Goal: Task Accomplishment & Management: Complete application form

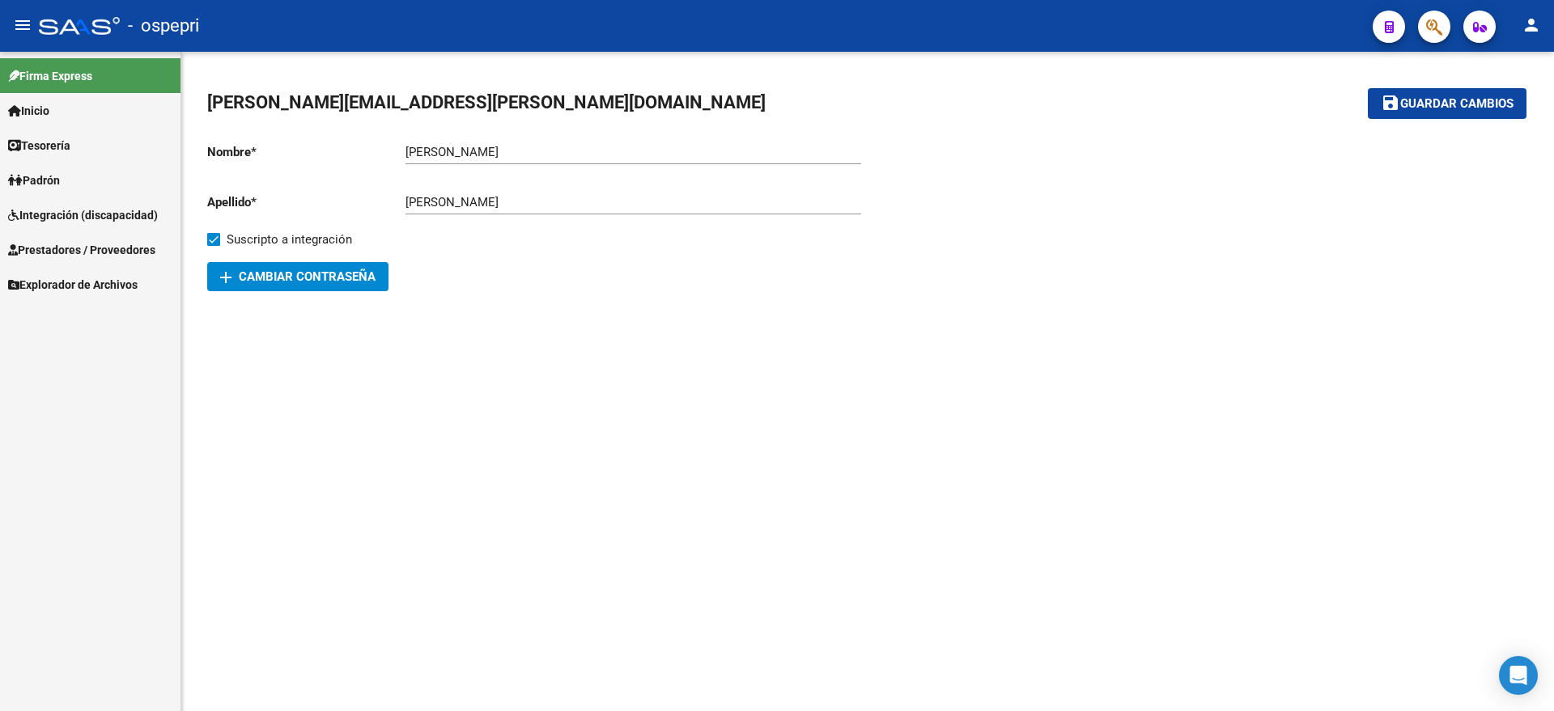
click at [83, 208] on span "Integración (discapacidad)" at bounding box center [83, 215] width 150 height 18
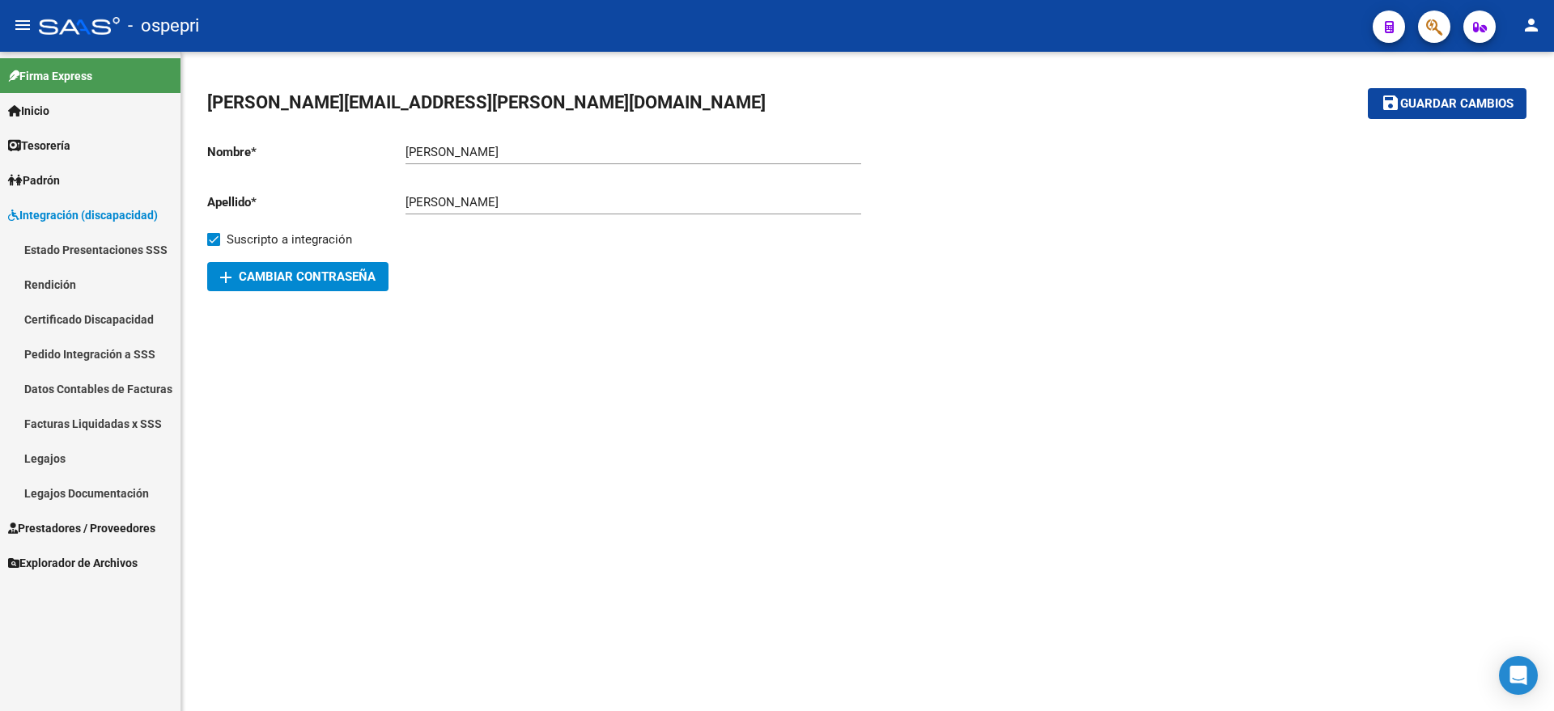
click at [64, 357] on link "Pedido Integración a SSS" at bounding box center [90, 354] width 181 height 35
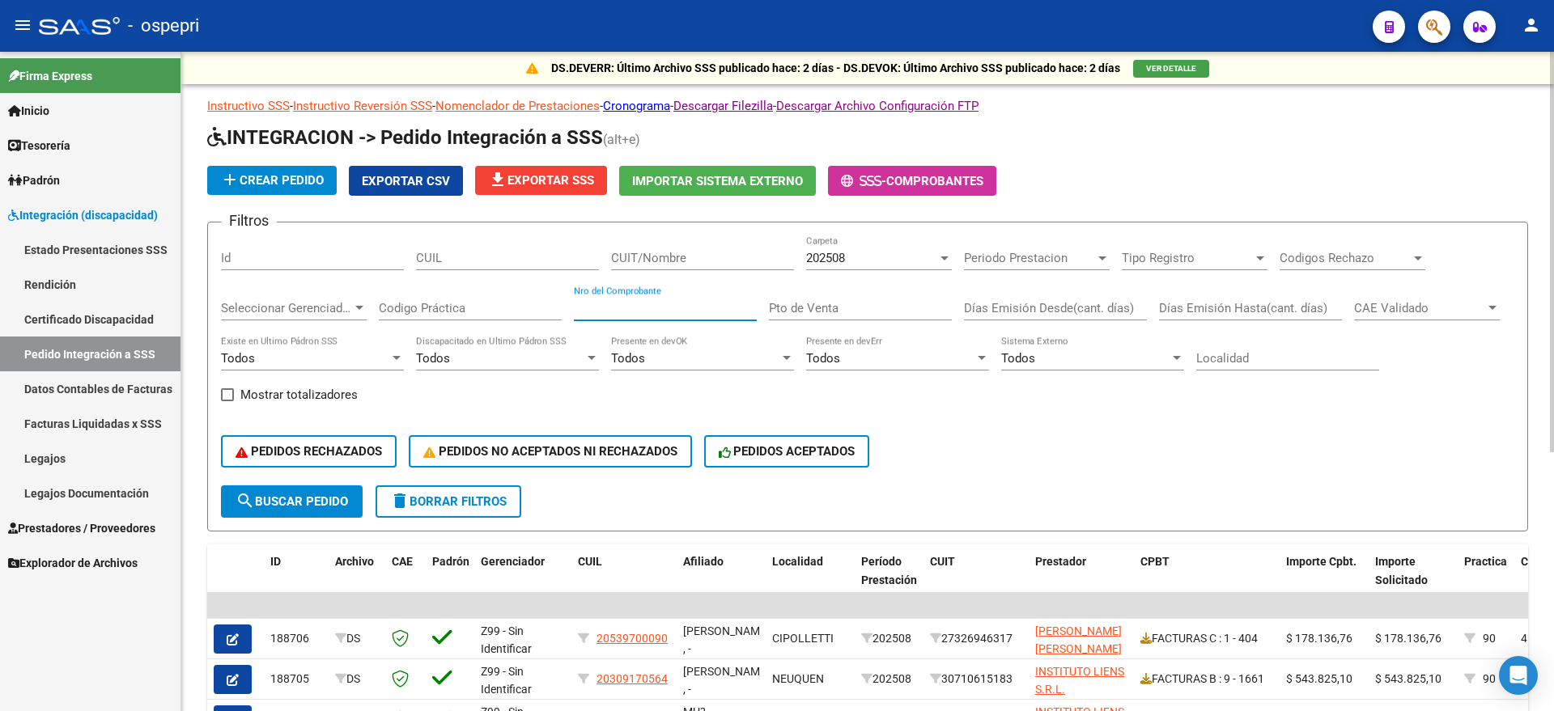
click at [638, 302] on input "Nro del Comprobante" at bounding box center [665, 308] width 183 height 15
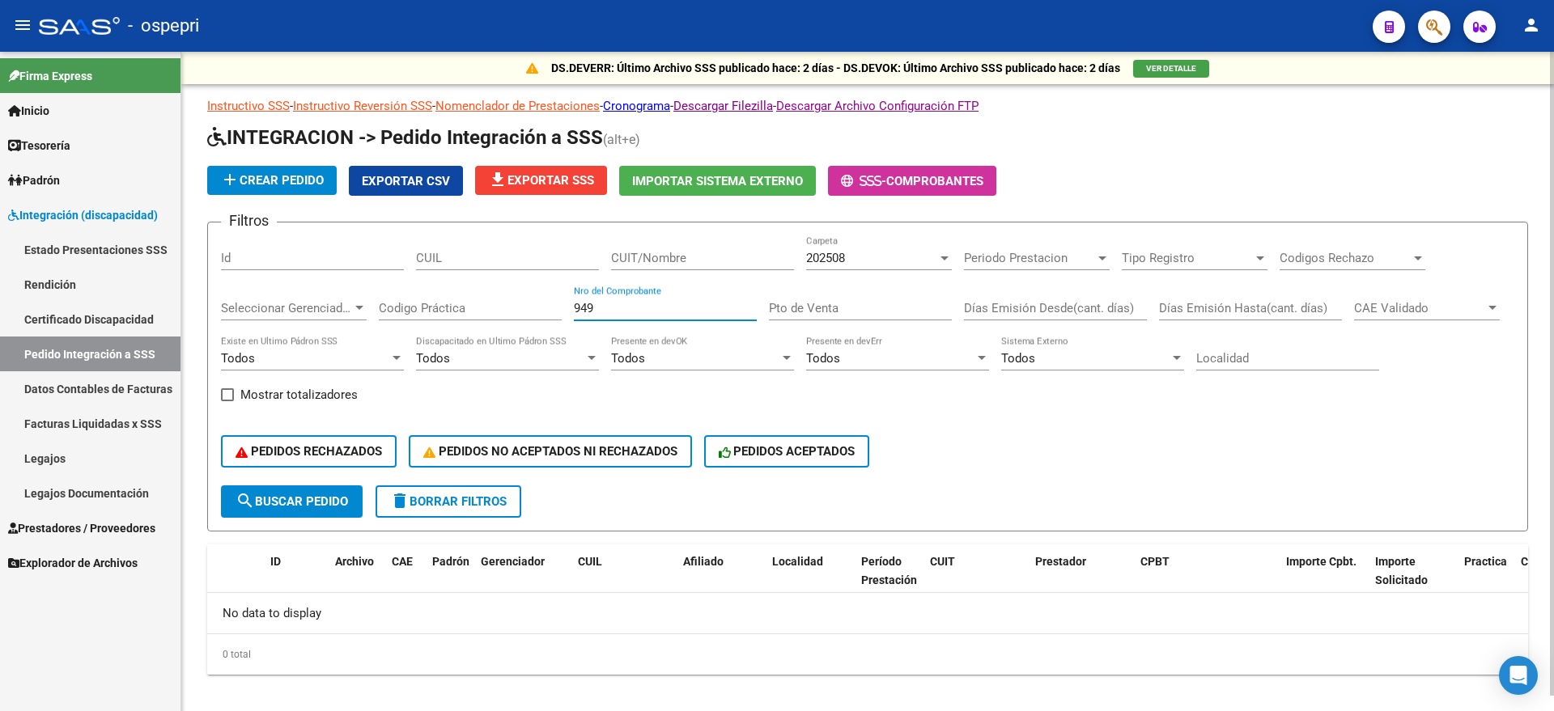
type input "949"
click at [849, 251] on div "202508" at bounding box center [871, 258] width 131 height 15
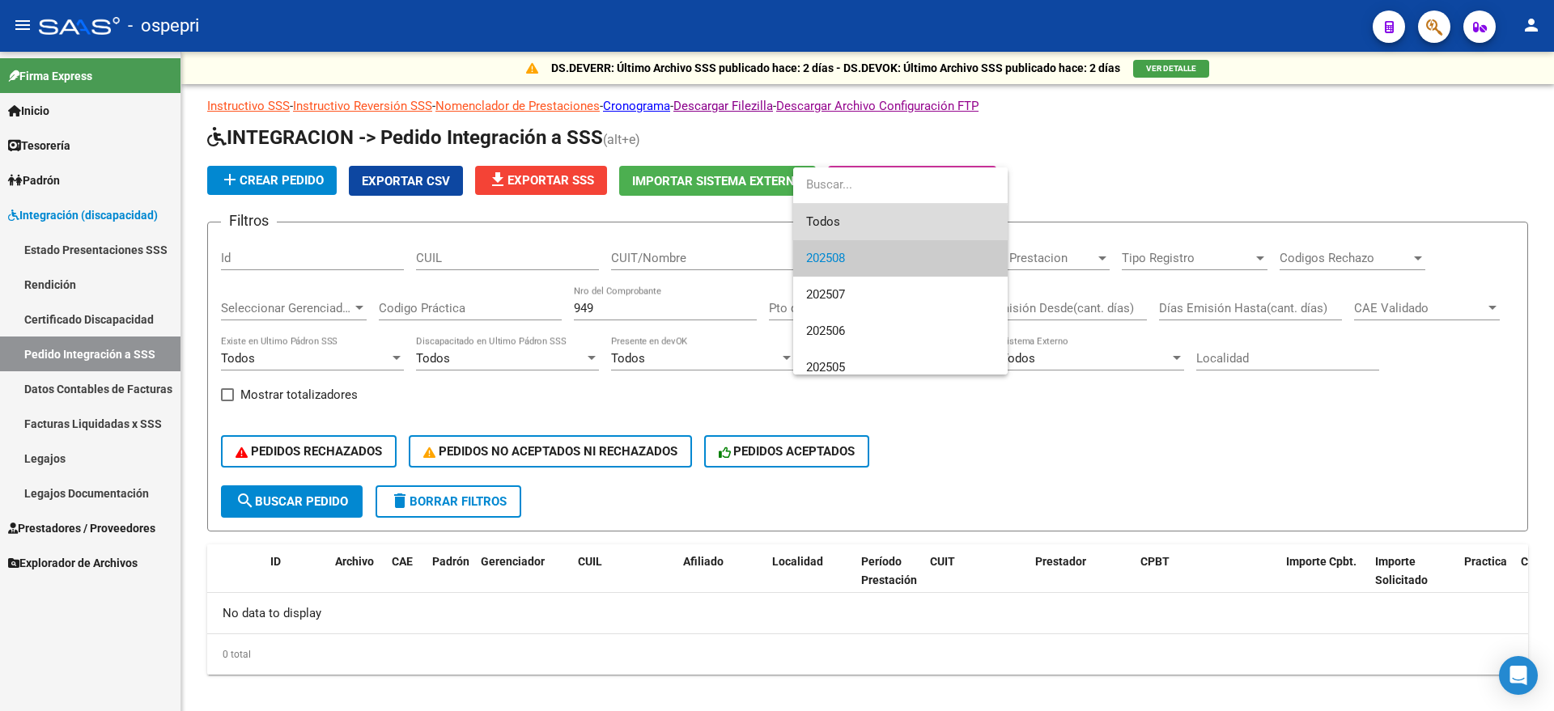
click at [846, 229] on span "Todos" at bounding box center [900, 222] width 189 height 36
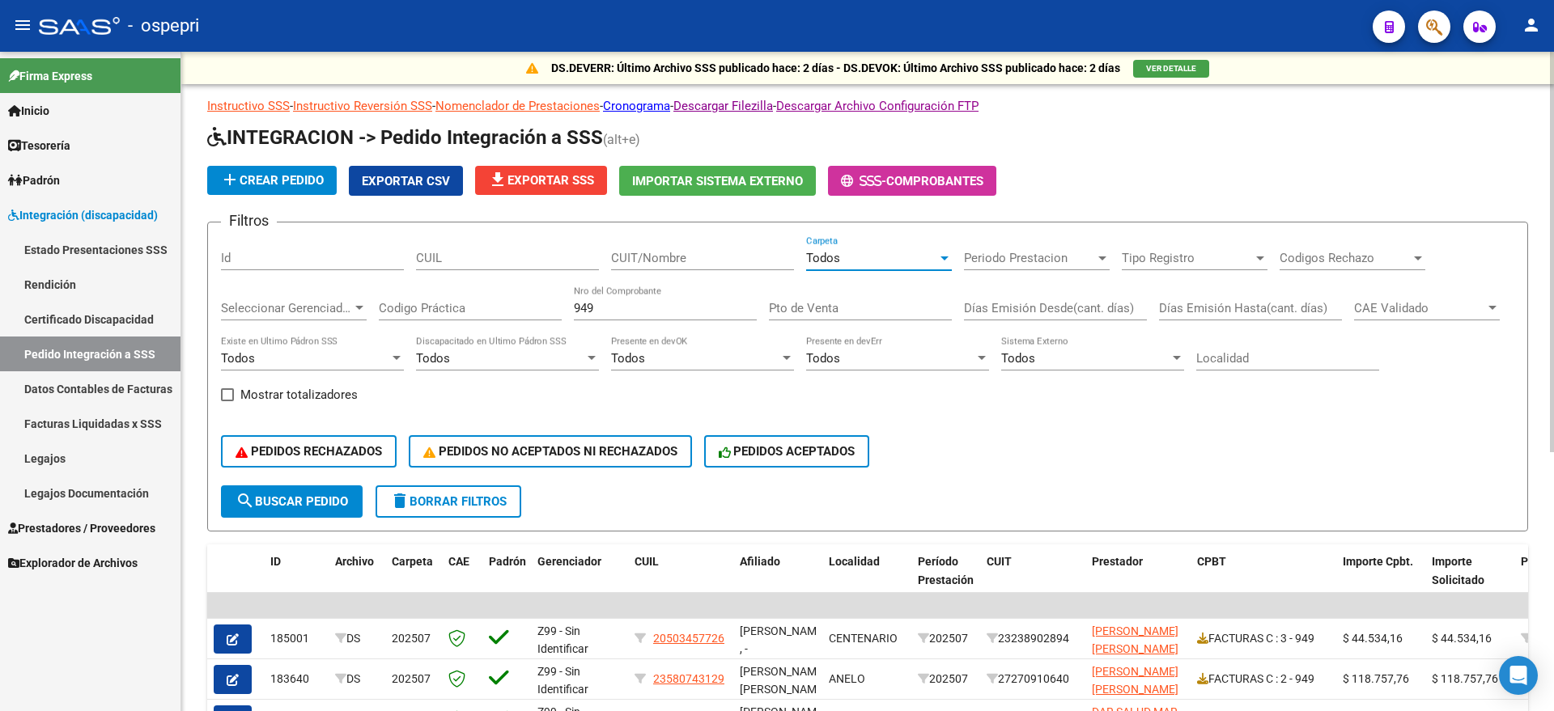
click at [671, 264] on input "CUIT/Nombre" at bounding box center [702, 258] width 183 height 15
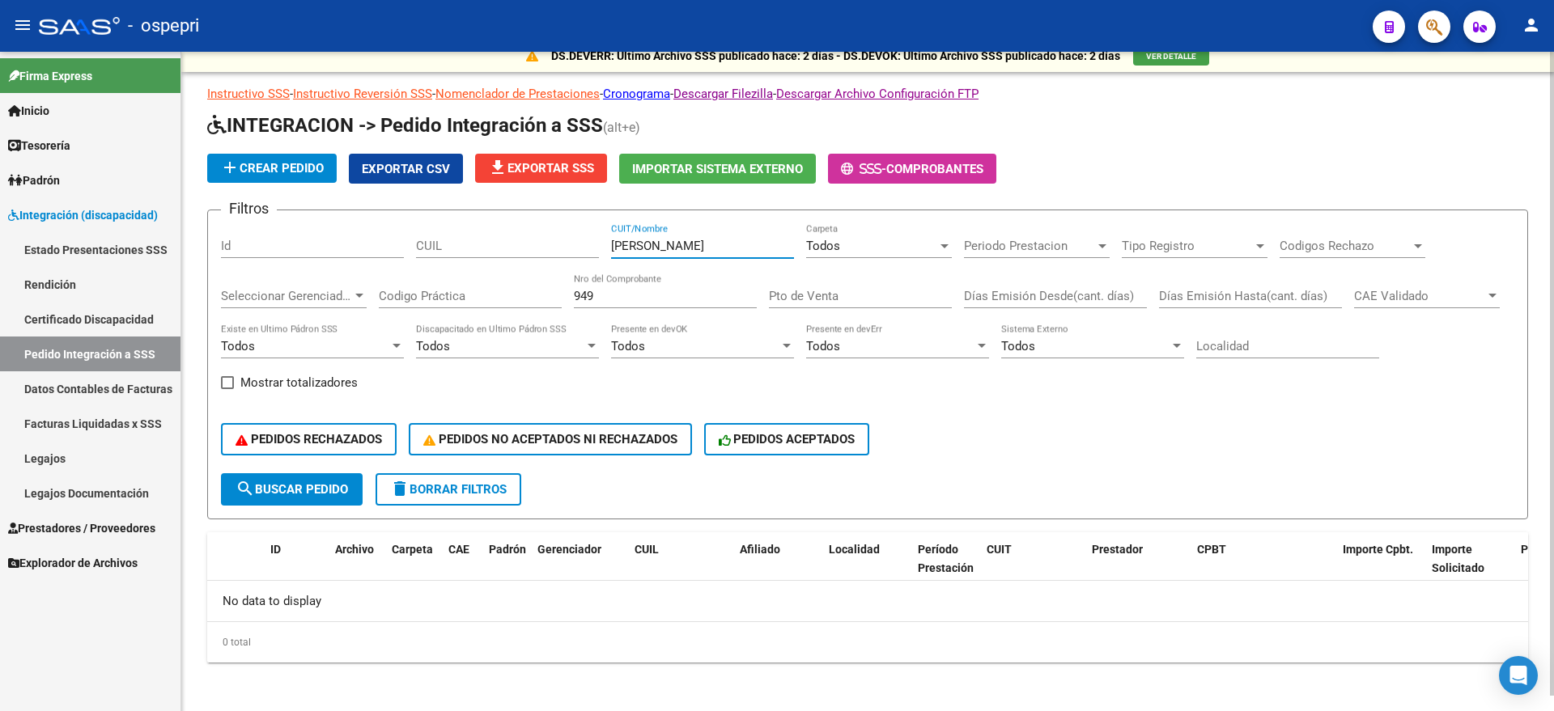
scroll to position [15, 0]
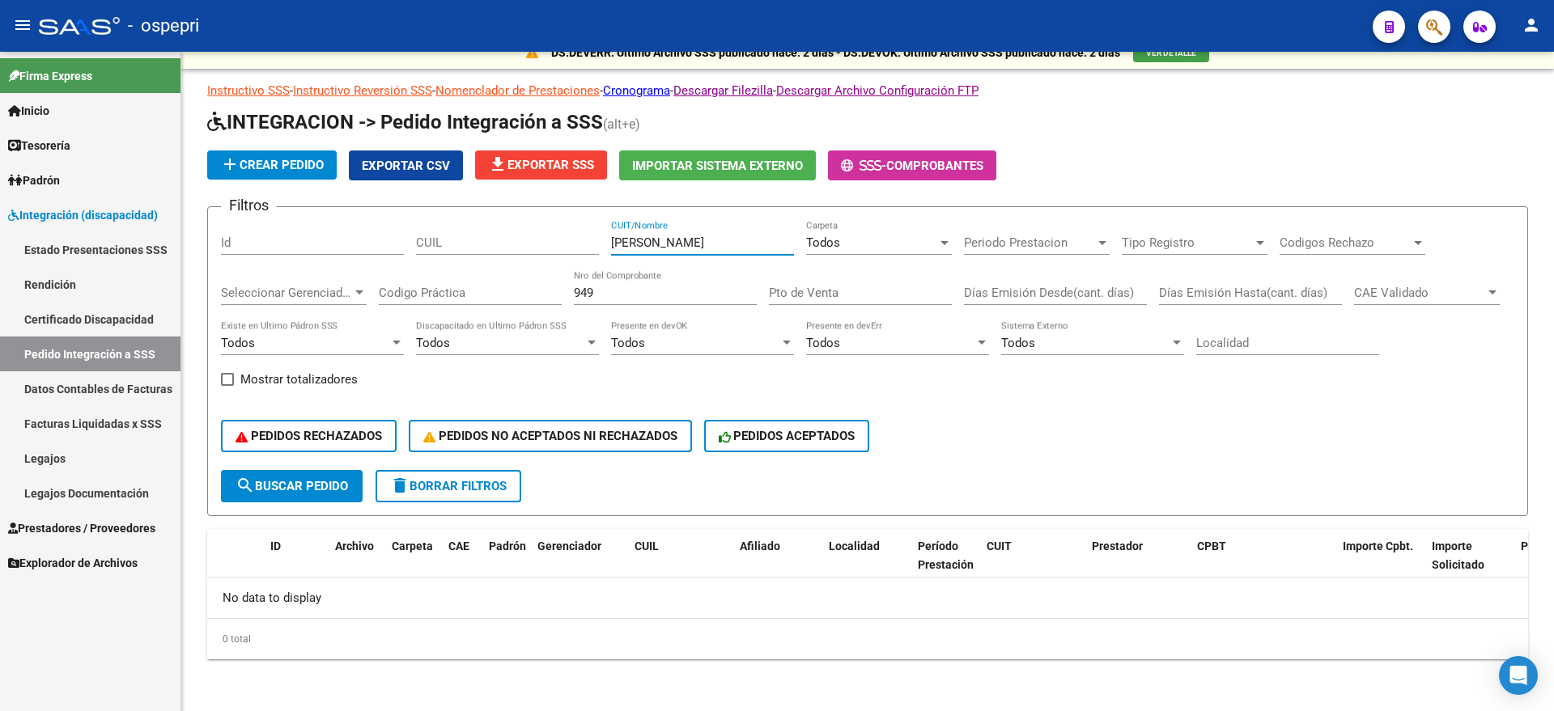
type input "[PERSON_NAME]"
drag, startPoint x: 710, startPoint y: 245, endPoint x: 610, endPoint y: 252, distance: 99.8
click at [610, 252] on div "Filtros Id CUIL [PERSON_NAME] CUIT/Nombre Todos Carpeta Periodo Prestacion Peri…" at bounding box center [867, 345] width 1293 height 250
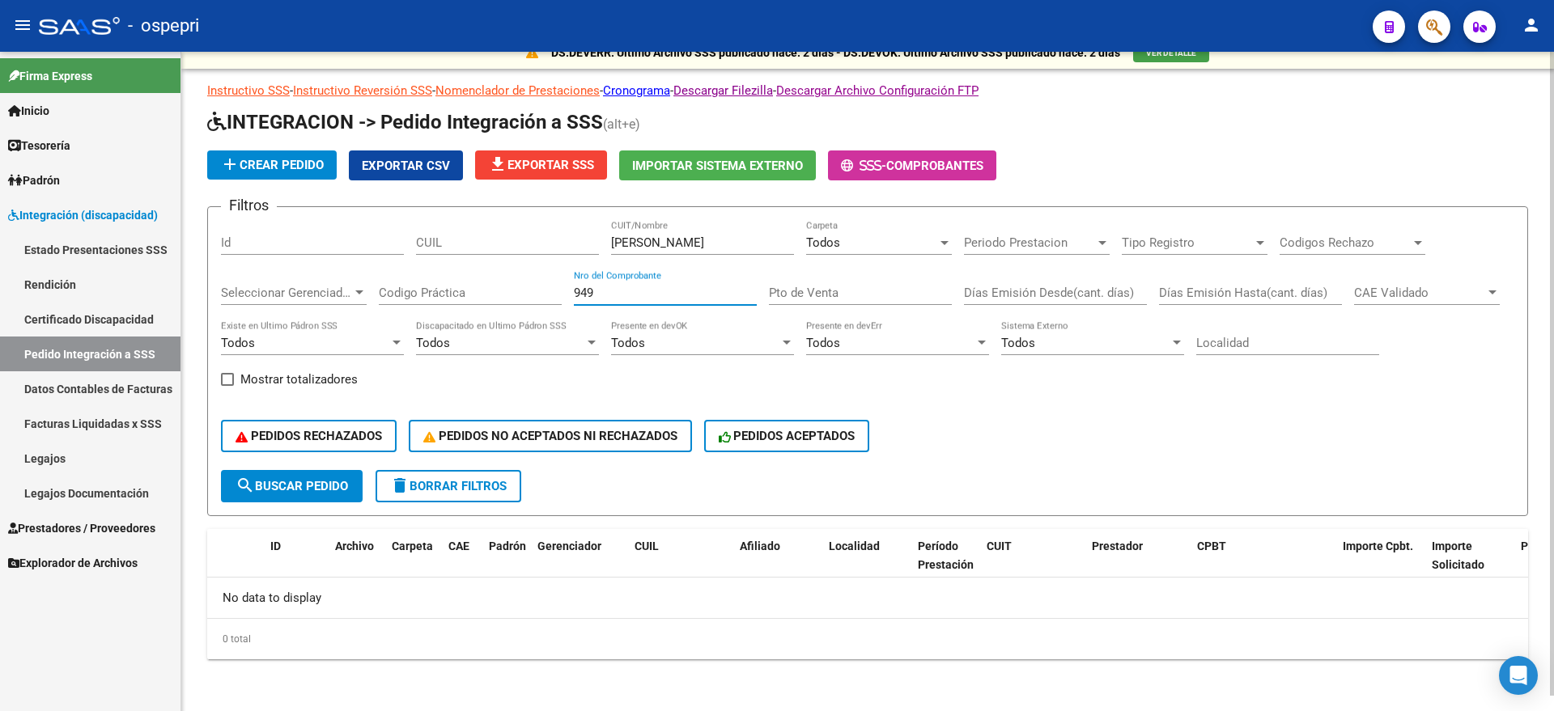
drag, startPoint x: 608, startPoint y: 298, endPoint x: 565, endPoint y: 299, distance: 42.9
click at [565, 299] on div "Filtros Id CUIL [PERSON_NAME] CUIT/Nombre Todos Carpeta Periodo Prestacion Peri…" at bounding box center [867, 345] width 1293 height 250
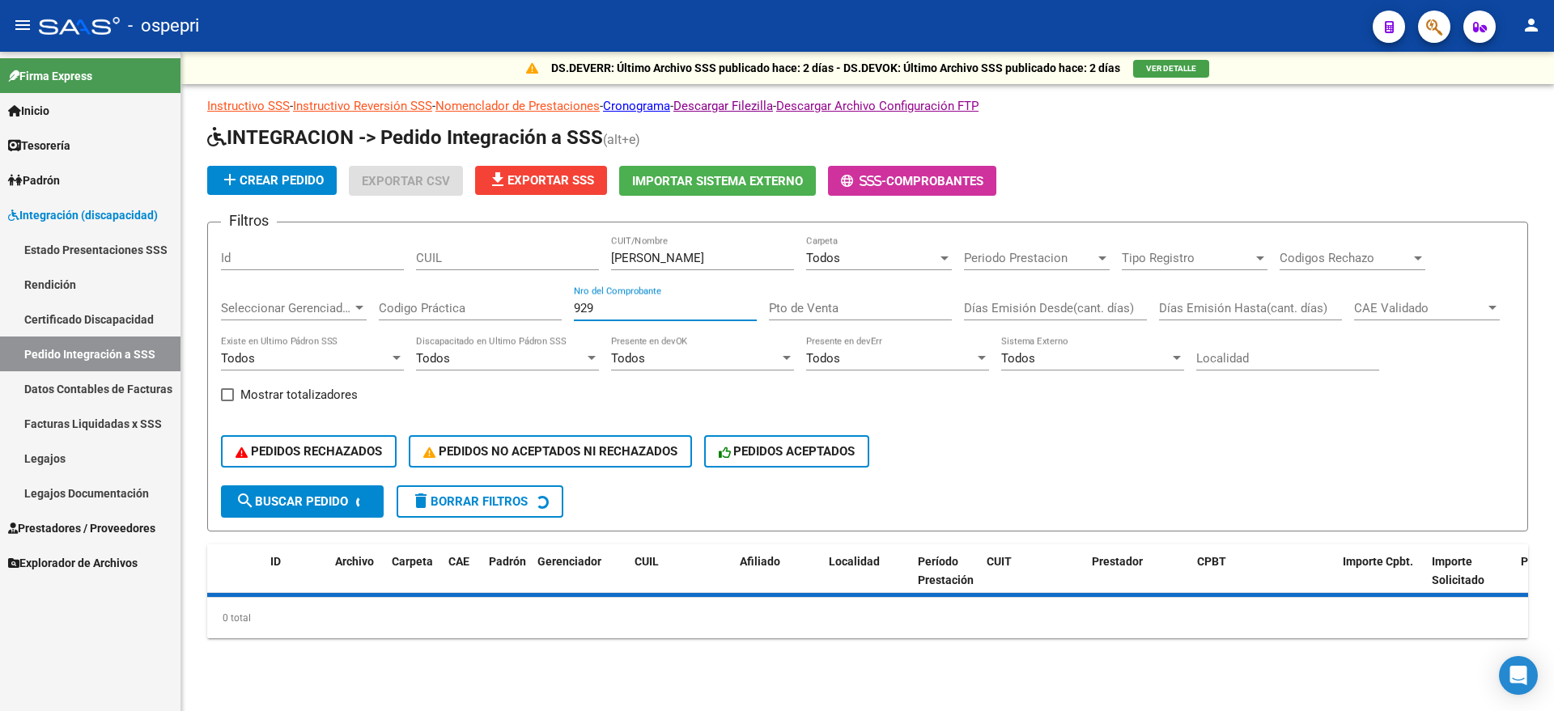
scroll to position [0, 0]
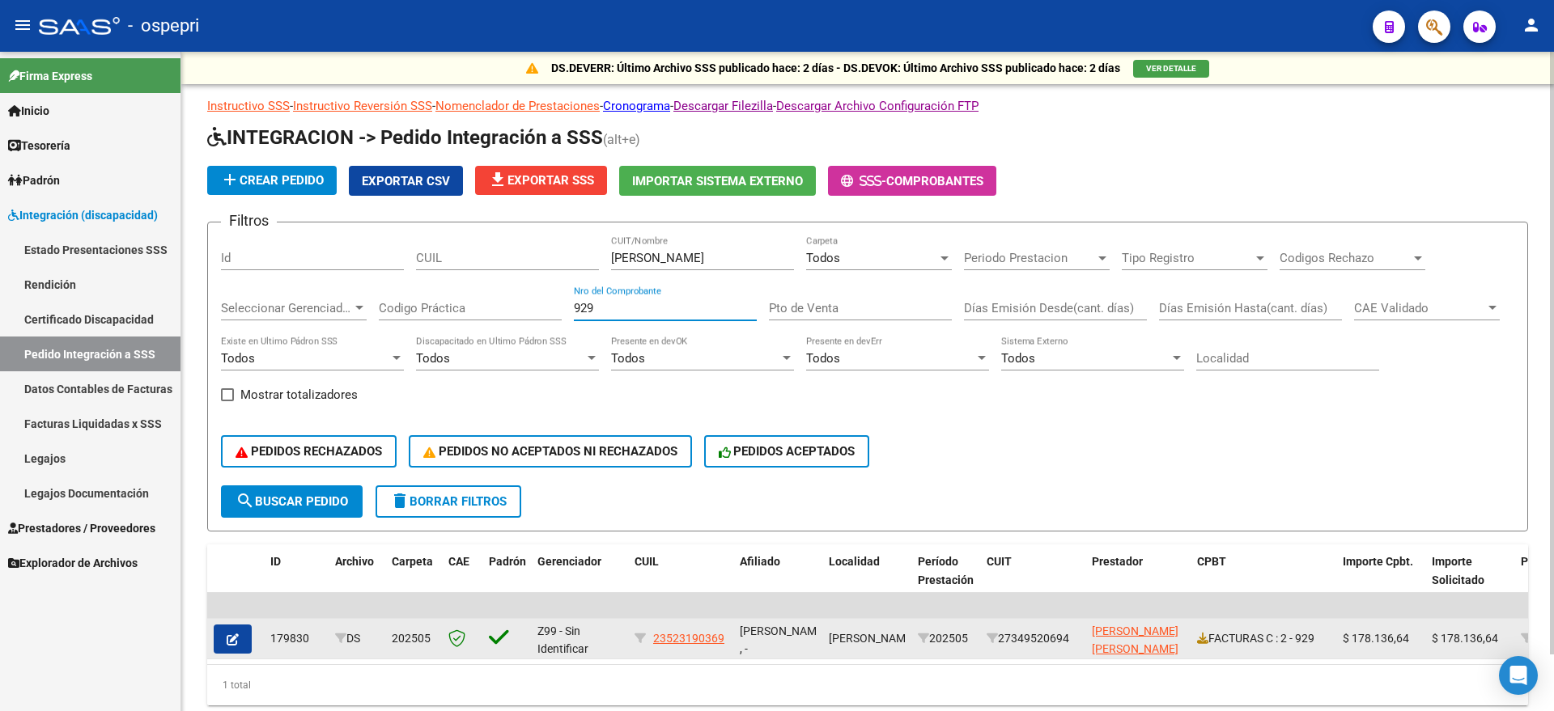
type input "929"
click at [234, 634] on icon "button" at bounding box center [233, 640] width 12 height 12
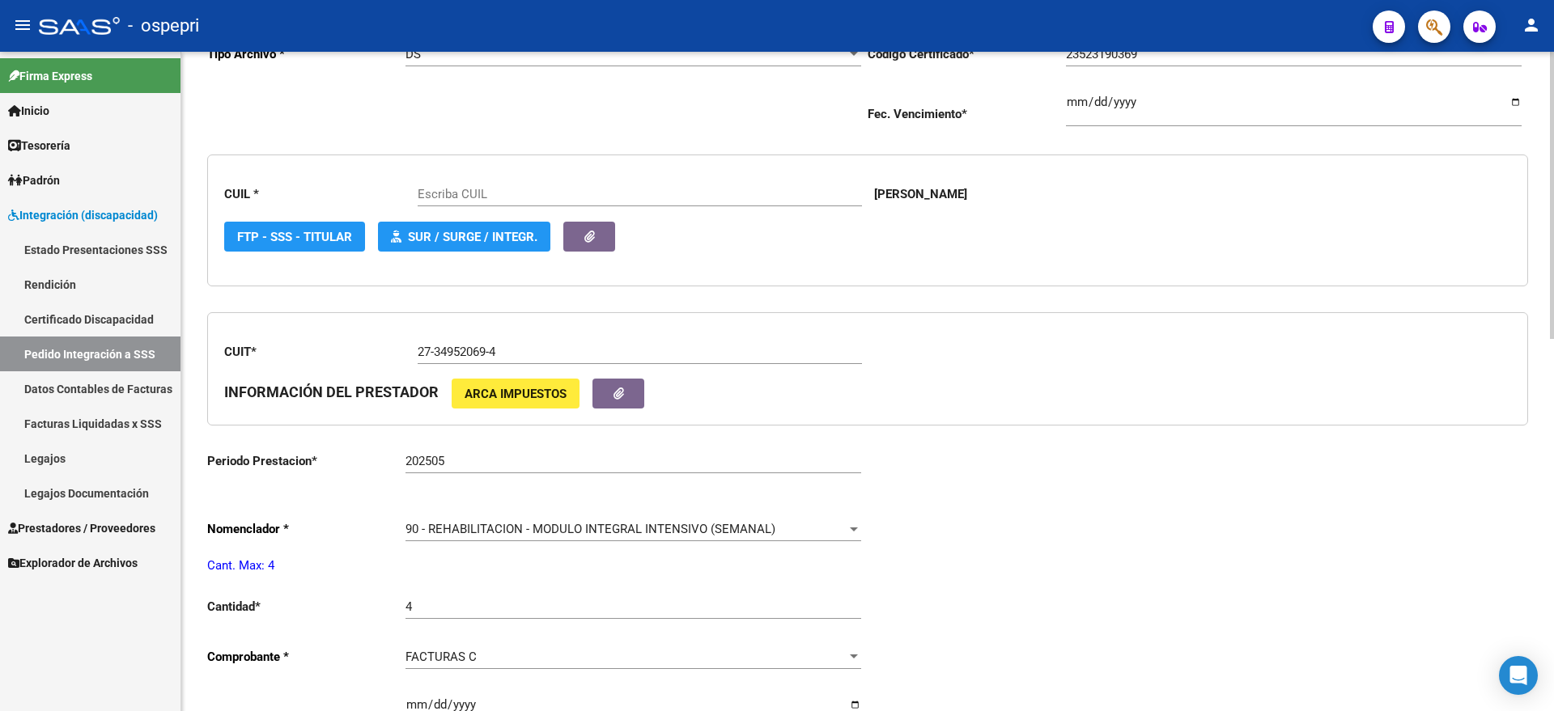
type input "23523190369"
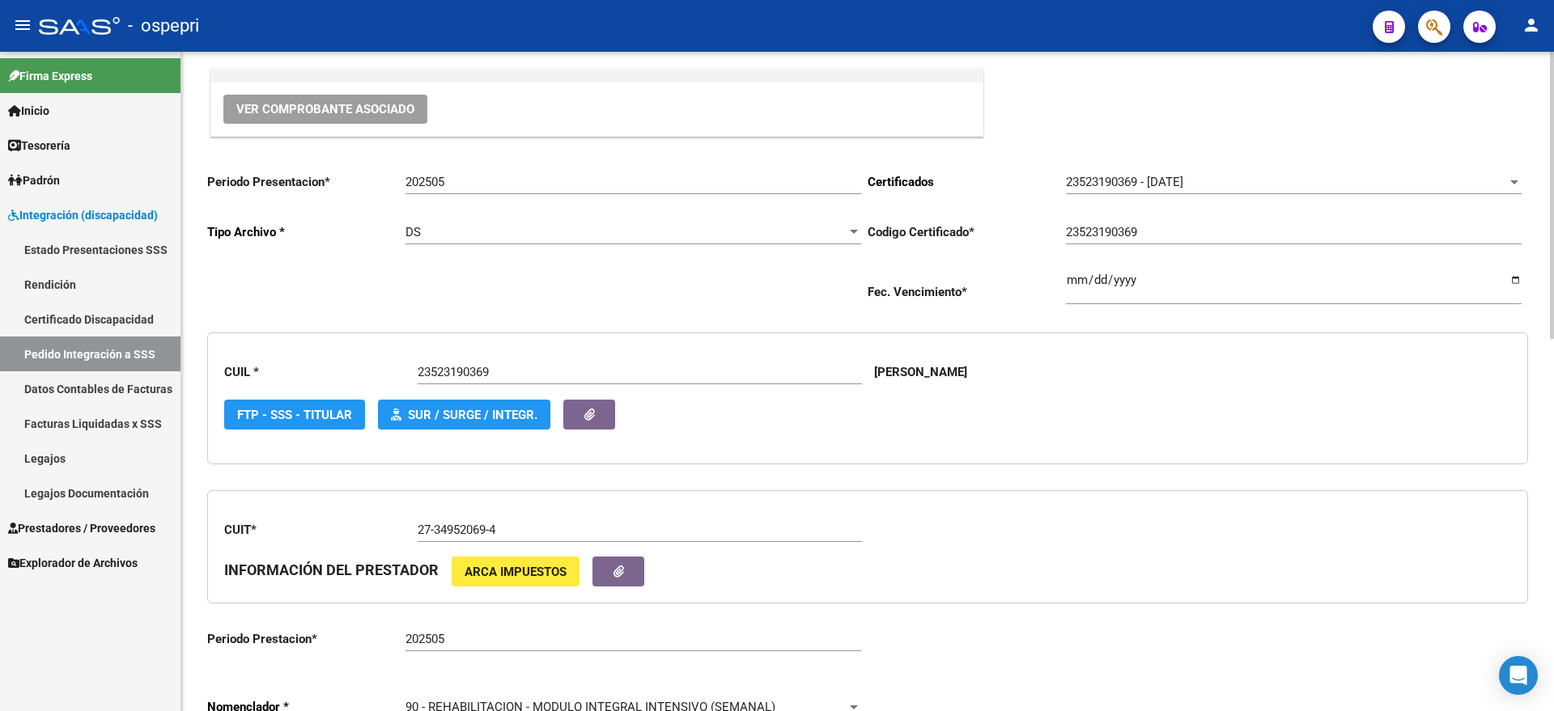
scroll to position [101, 0]
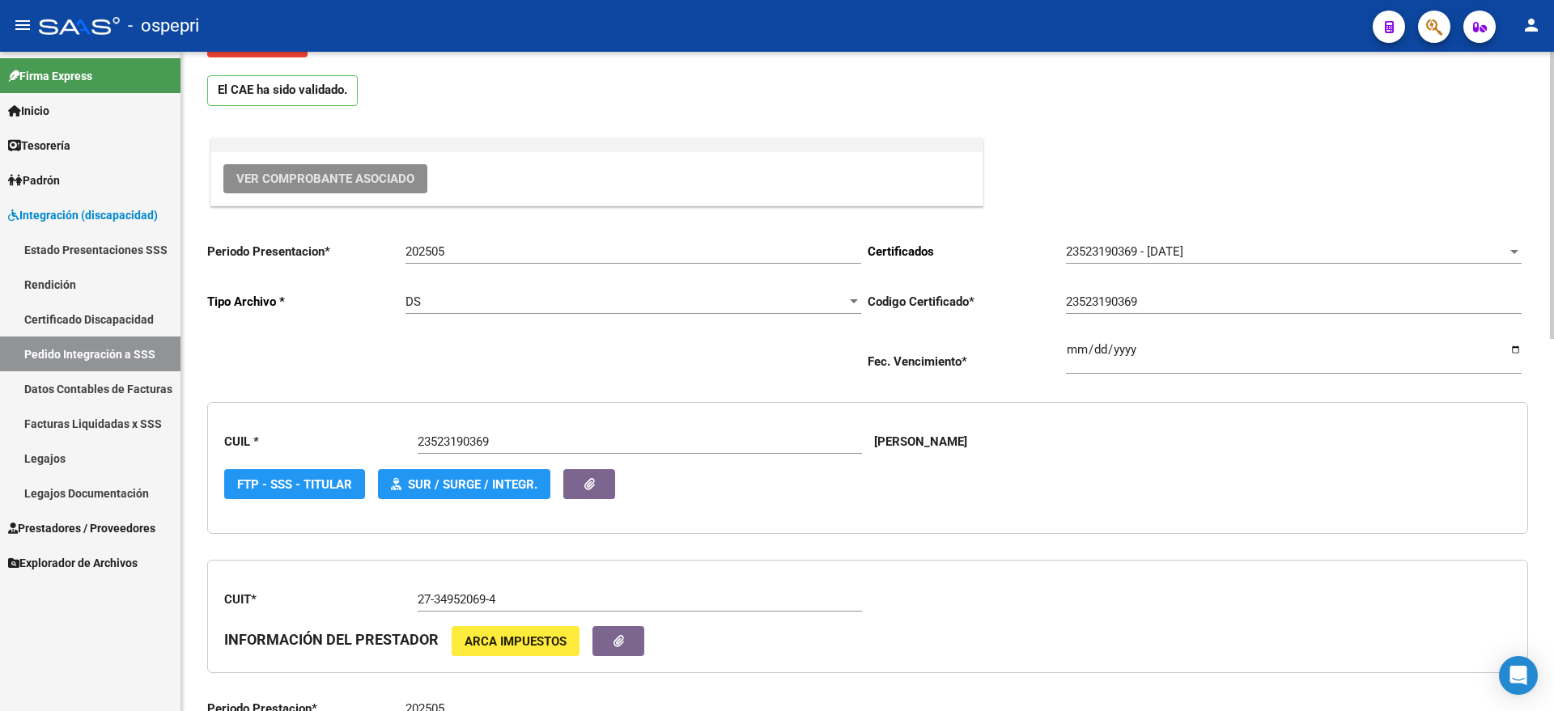
click at [350, 172] on span "Ver Comprobante Asociado" at bounding box center [325, 179] width 178 height 15
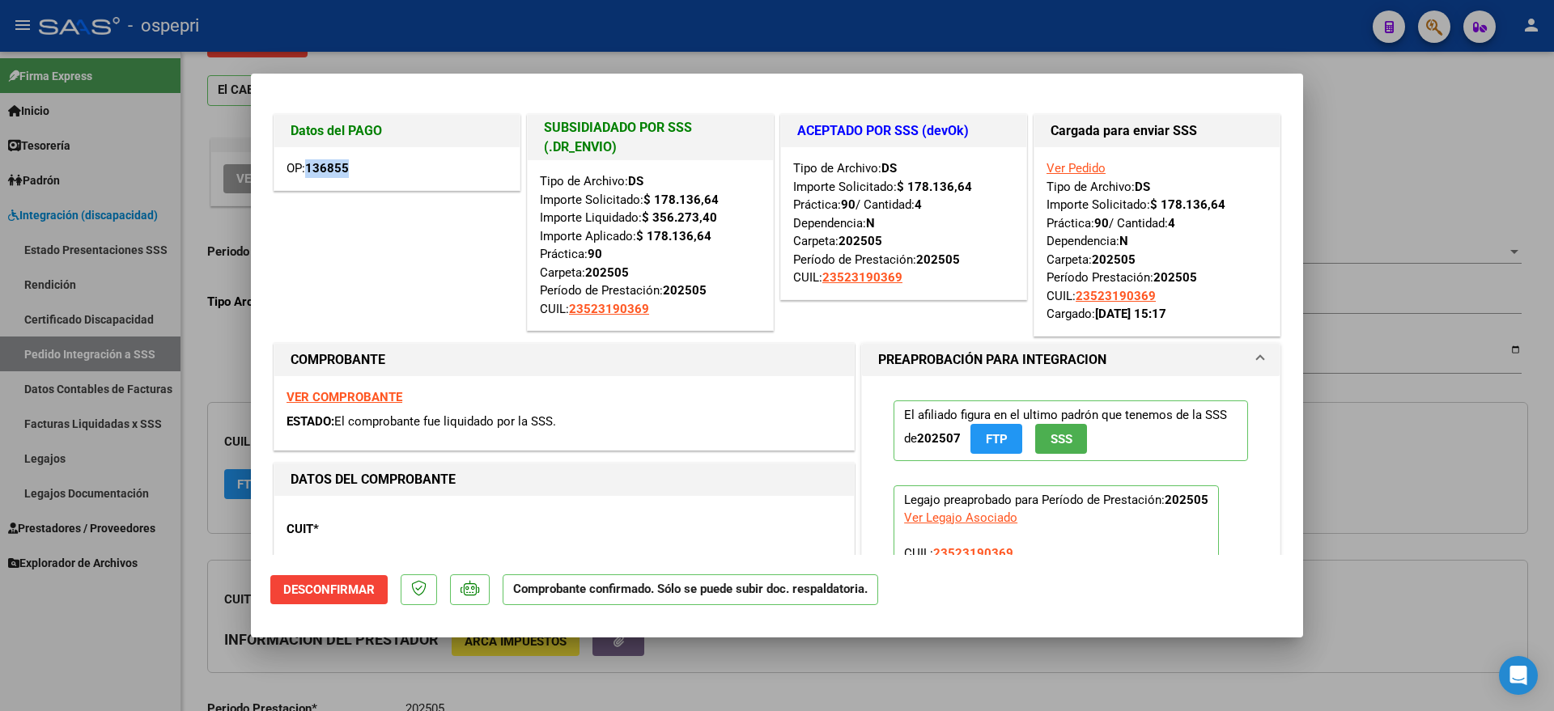
drag, startPoint x: 309, startPoint y: 168, endPoint x: 359, endPoint y: 168, distance: 49.4
click at [359, 168] on div "OP: 136855" at bounding box center [396, 168] width 245 height 43
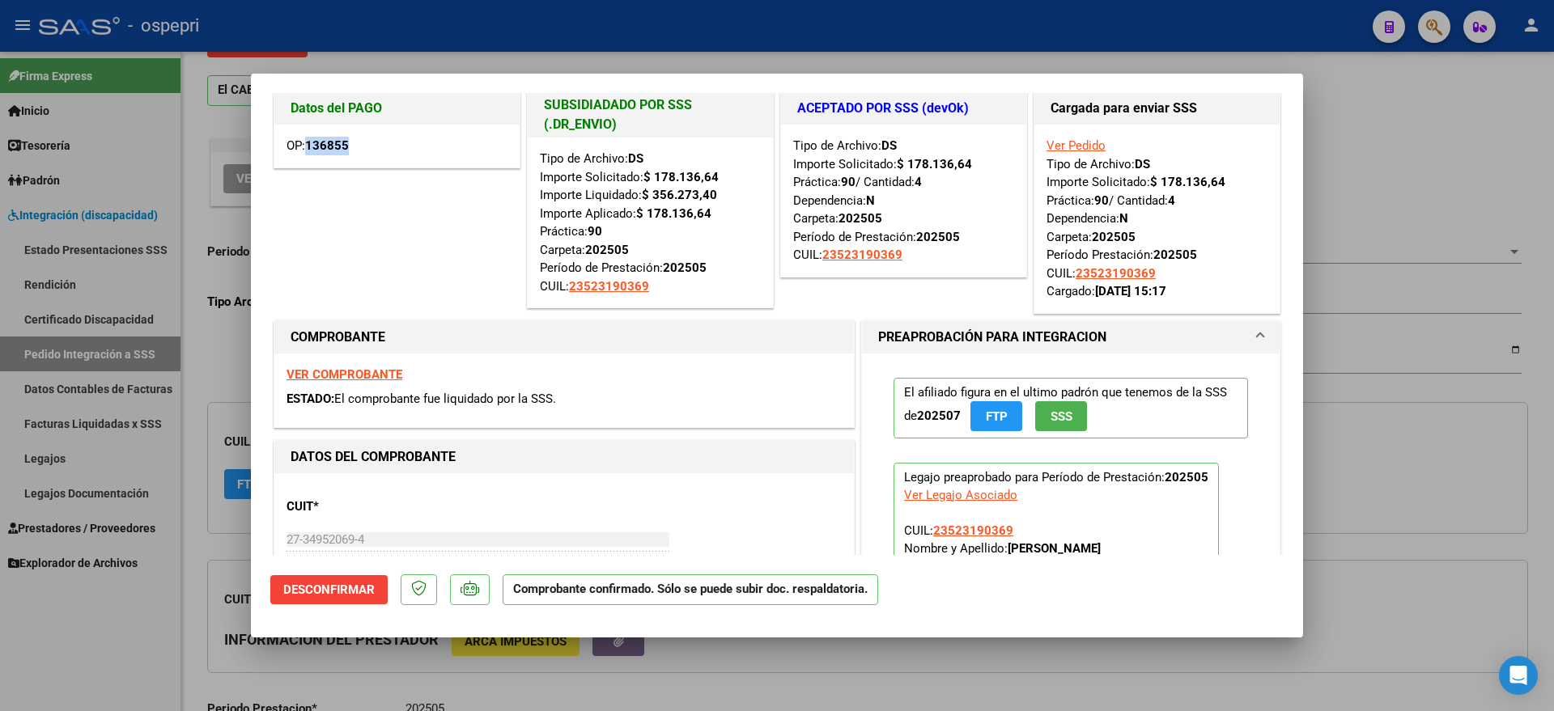
scroll to position [15, 0]
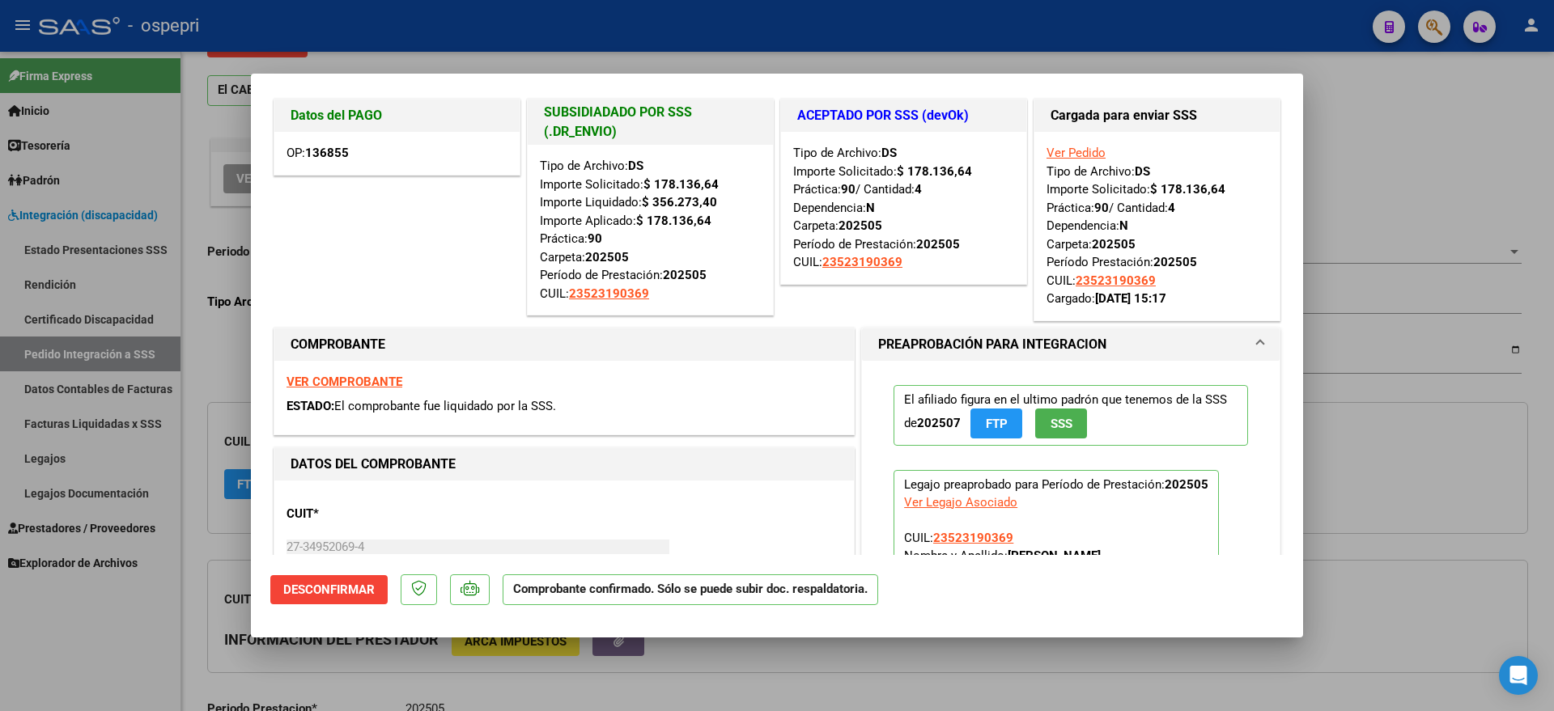
click at [1358, 199] on div at bounding box center [777, 355] width 1554 height 711
type input "$ 0,00"
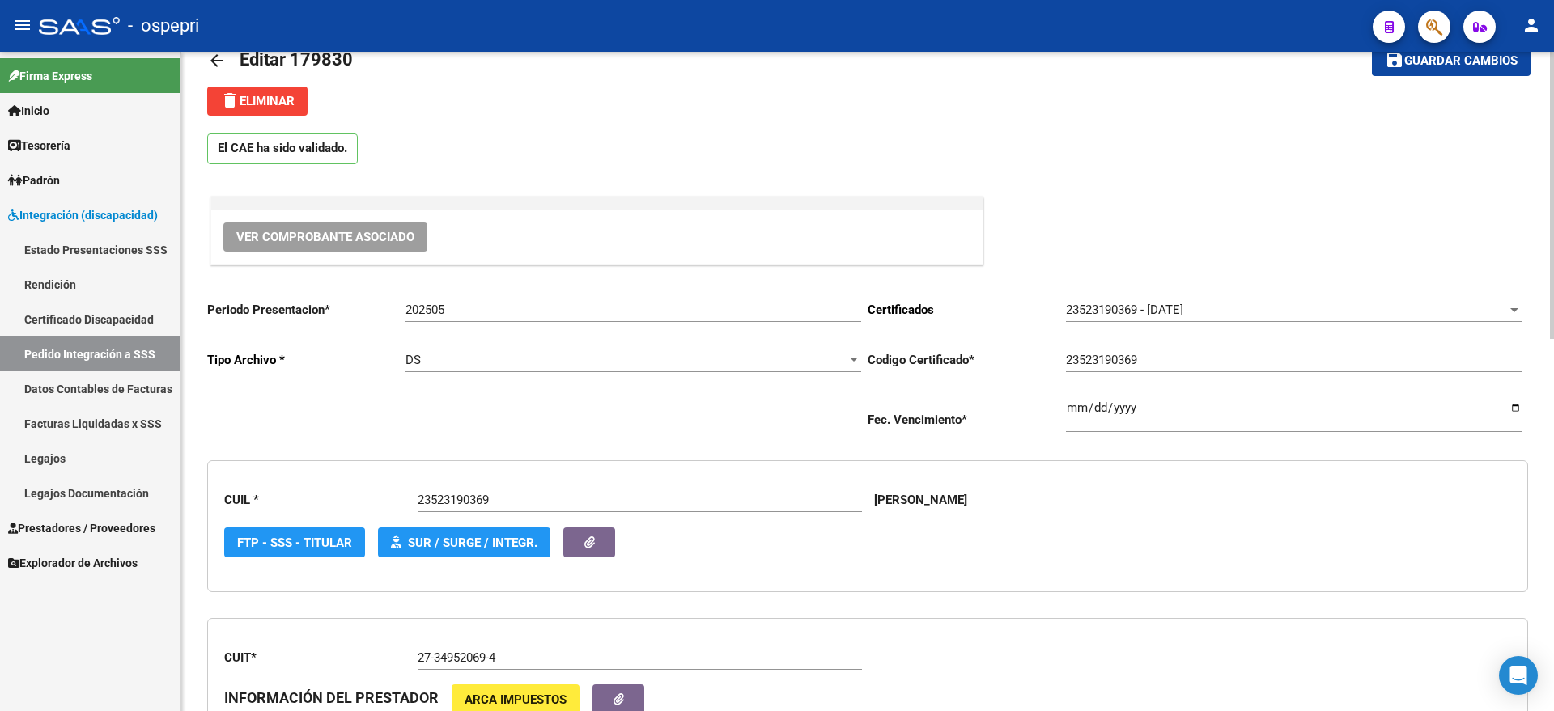
scroll to position [0, 0]
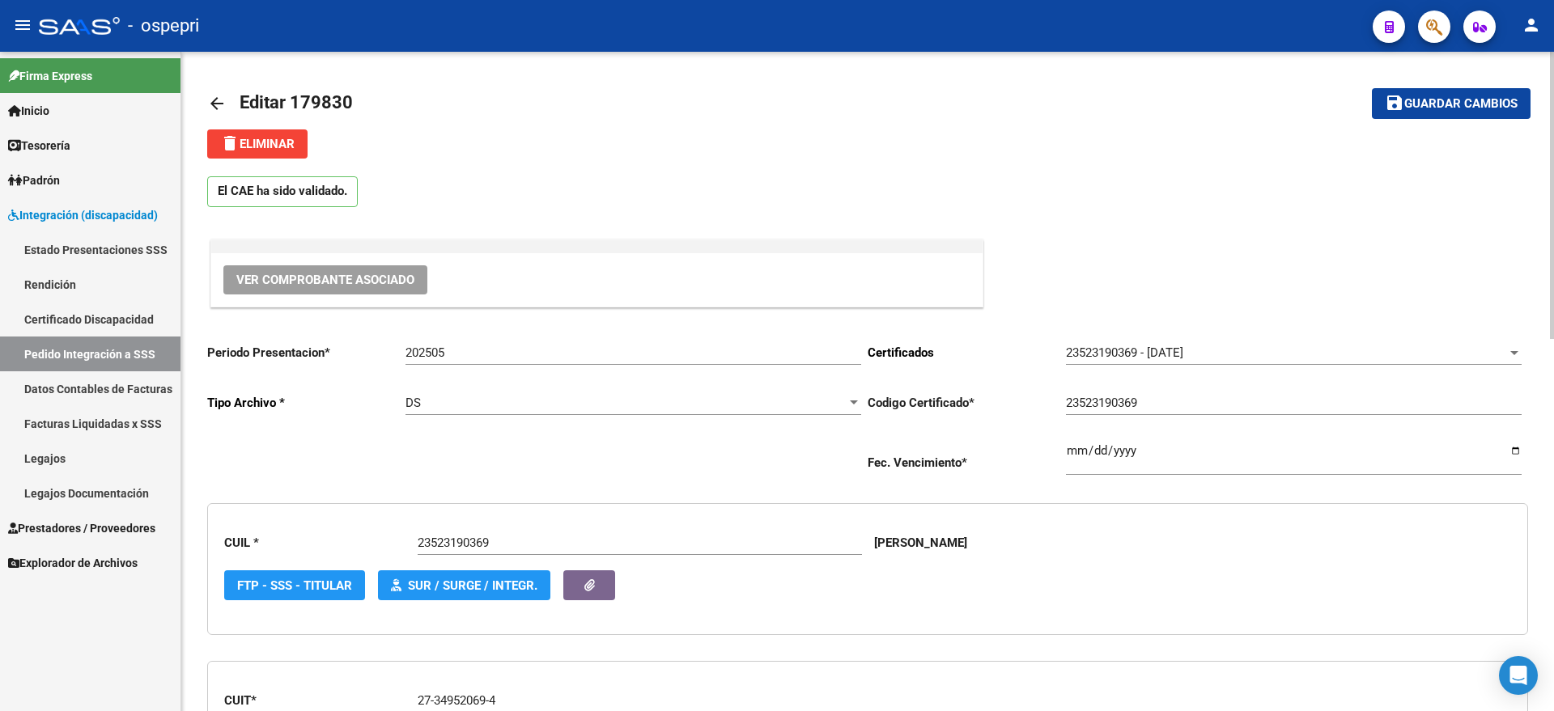
click at [219, 97] on mat-icon "arrow_back" at bounding box center [216, 103] width 19 height 19
